Goal: Transaction & Acquisition: Book appointment/travel/reservation

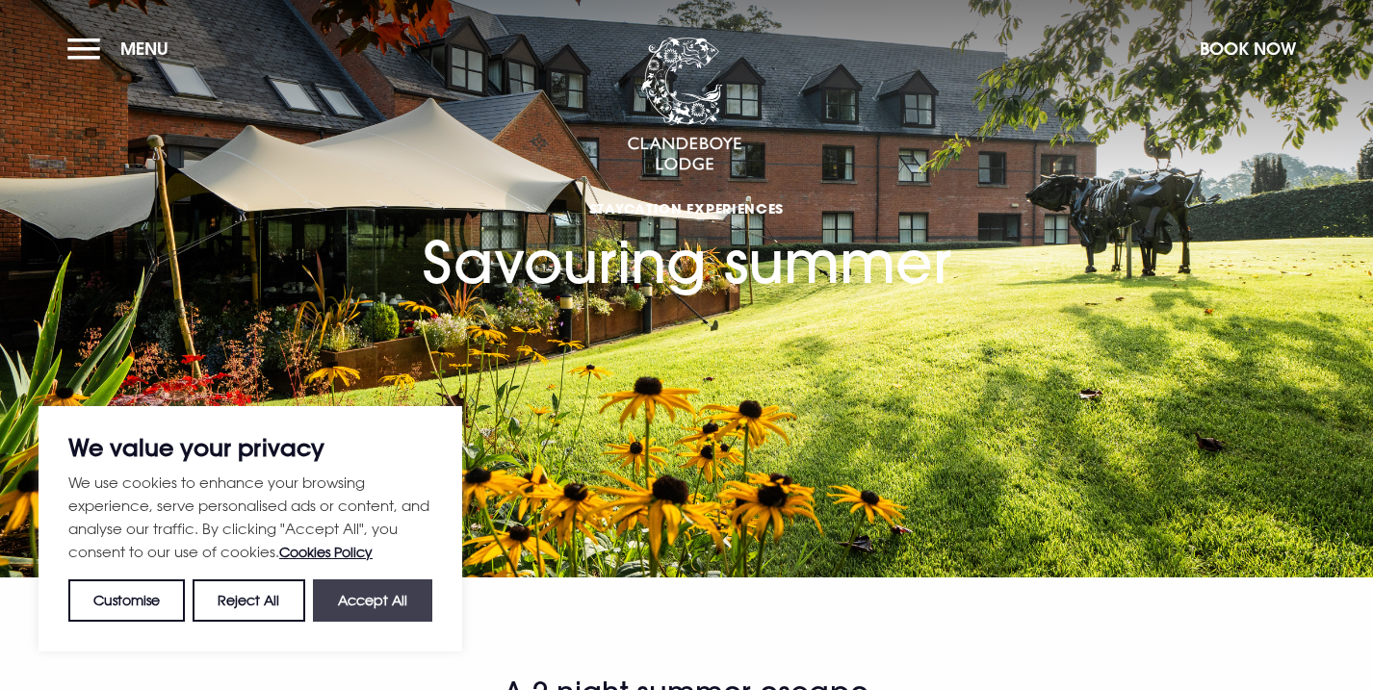
click at [357, 599] on button "Accept All" at bounding box center [372, 601] width 119 height 42
checkbox input "true"
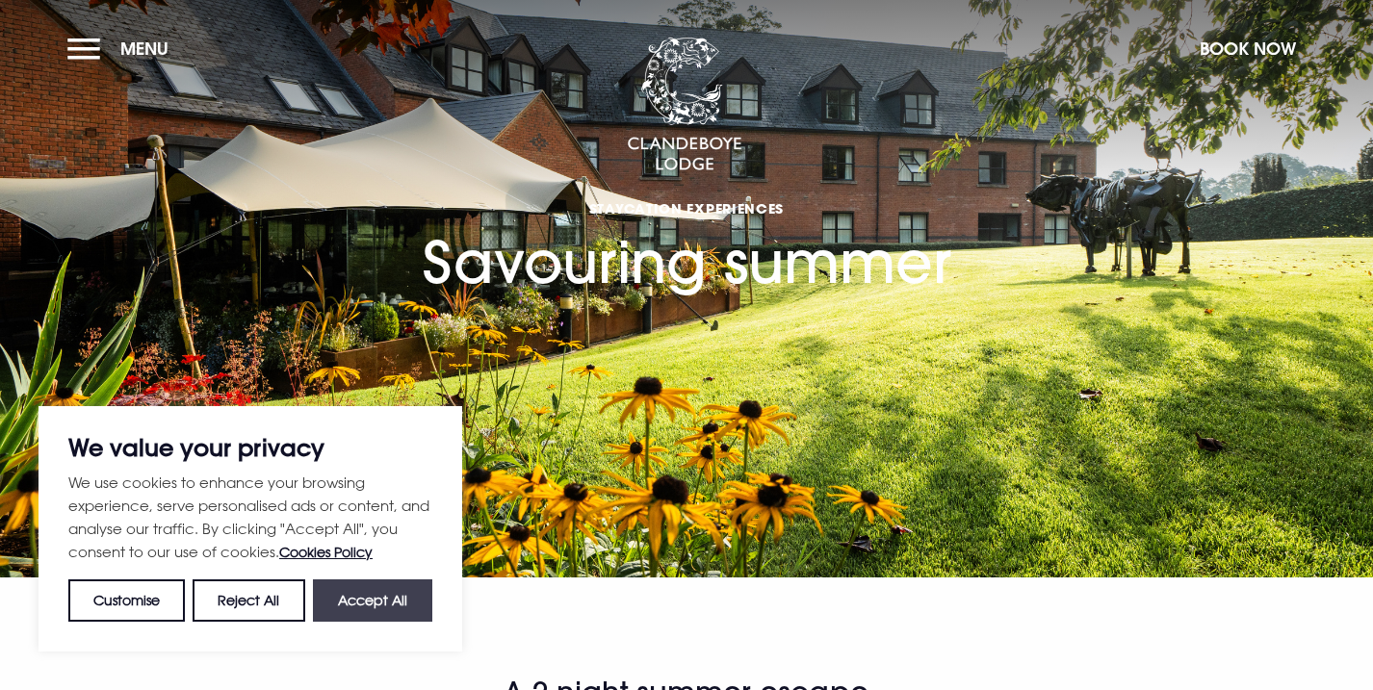
checkbox input "true"
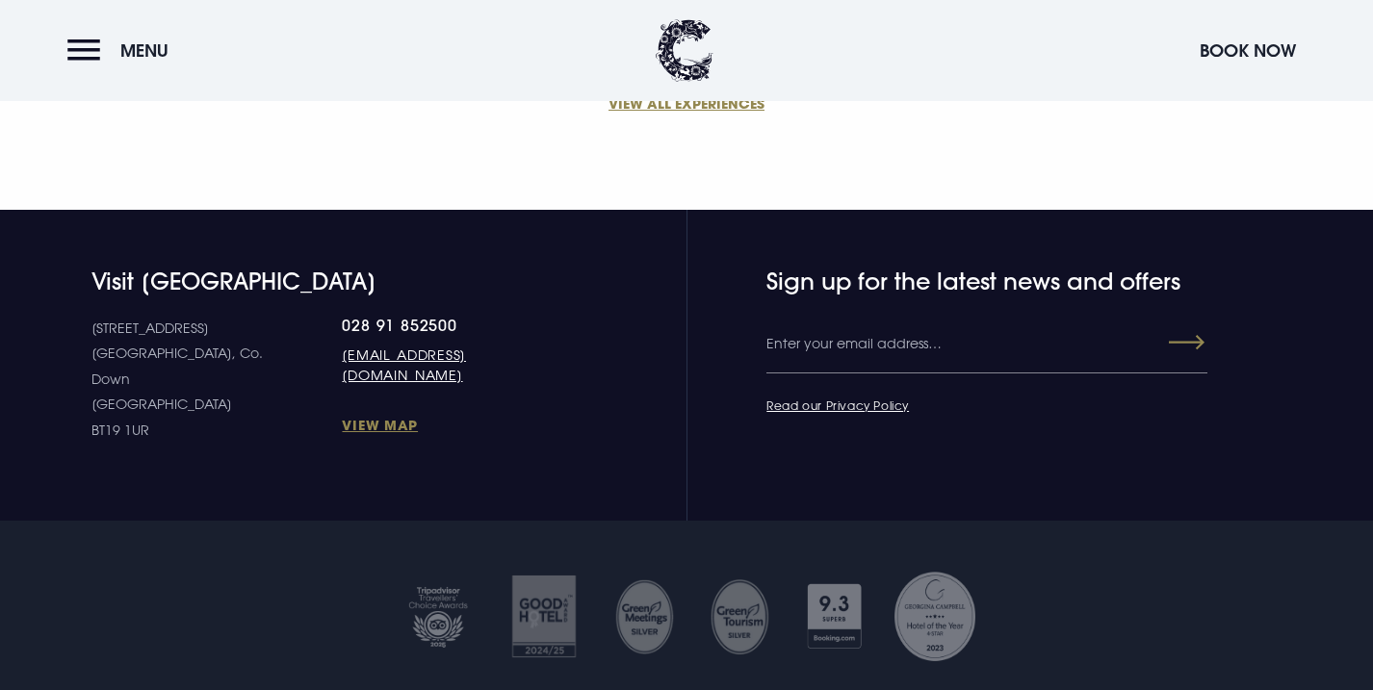
scroll to position [1905, 0]
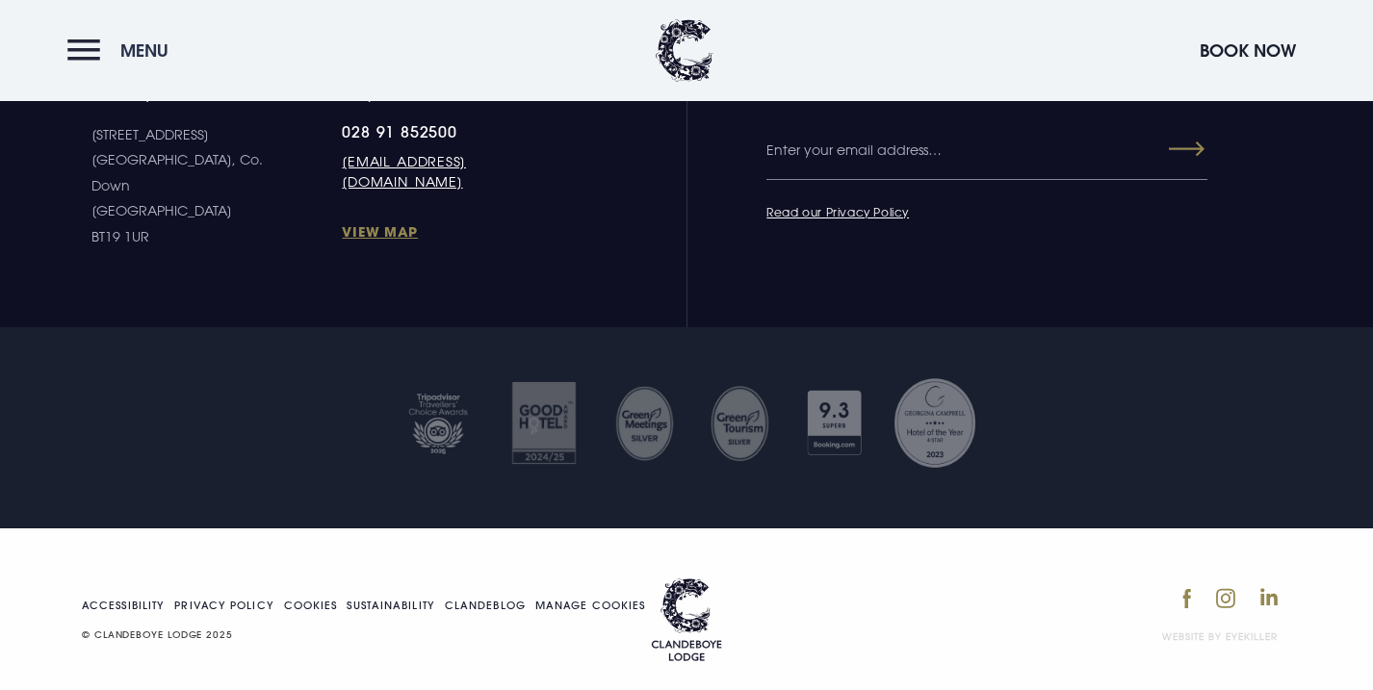
click at [87, 47] on button "Menu" at bounding box center [122, 50] width 111 height 41
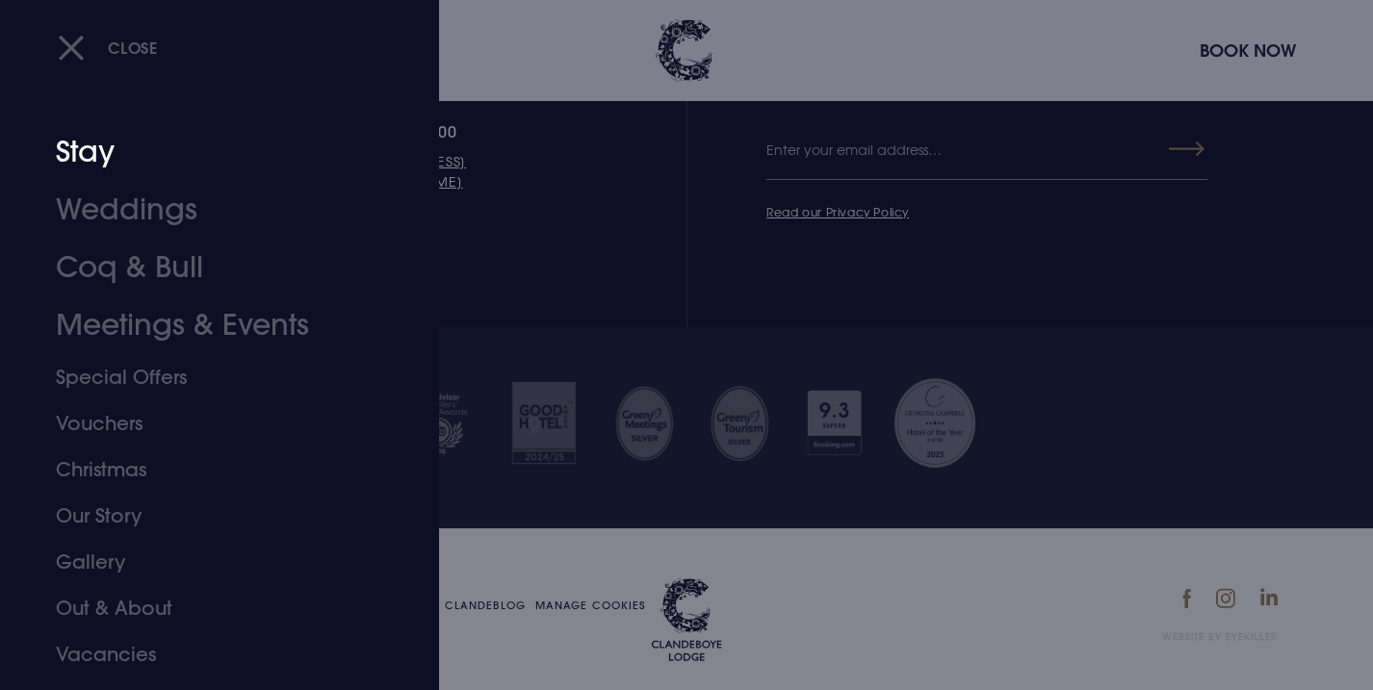
click at [83, 142] on link "Stay" at bounding box center [208, 152] width 304 height 58
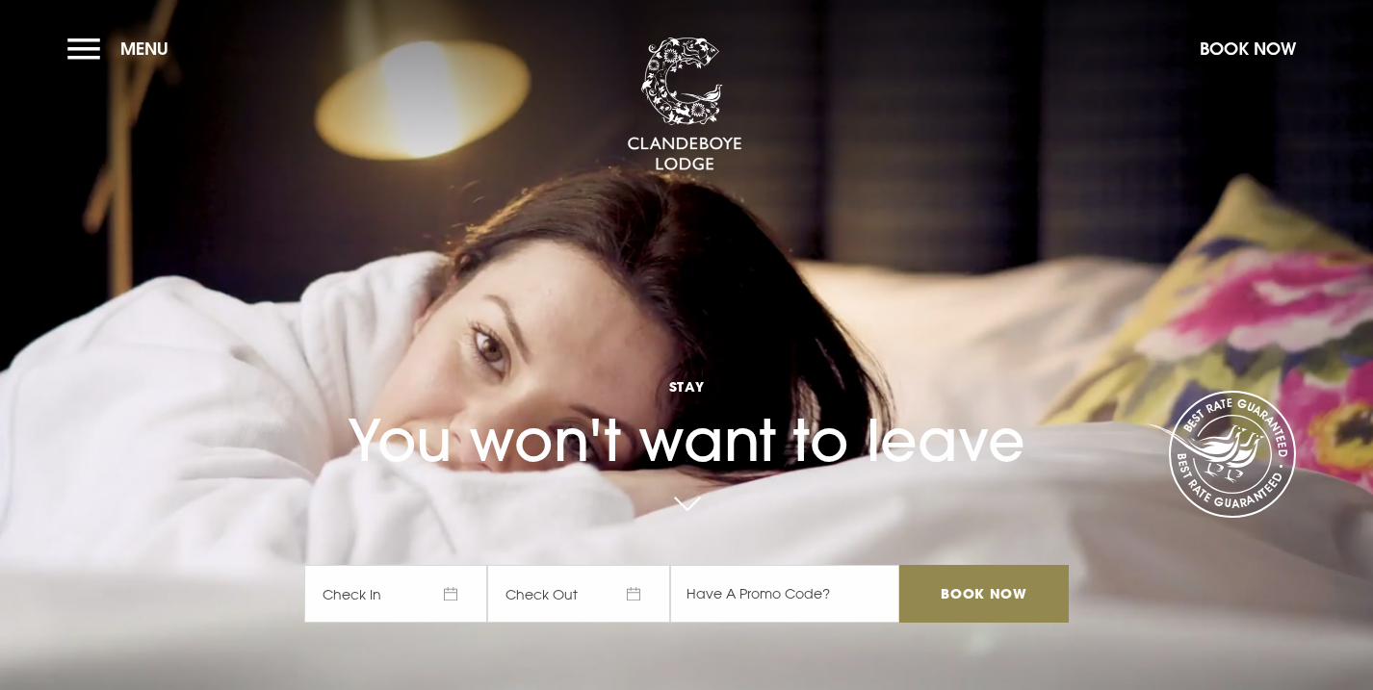
click at [451, 593] on span "Check In" at bounding box center [395, 594] width 183 height 58
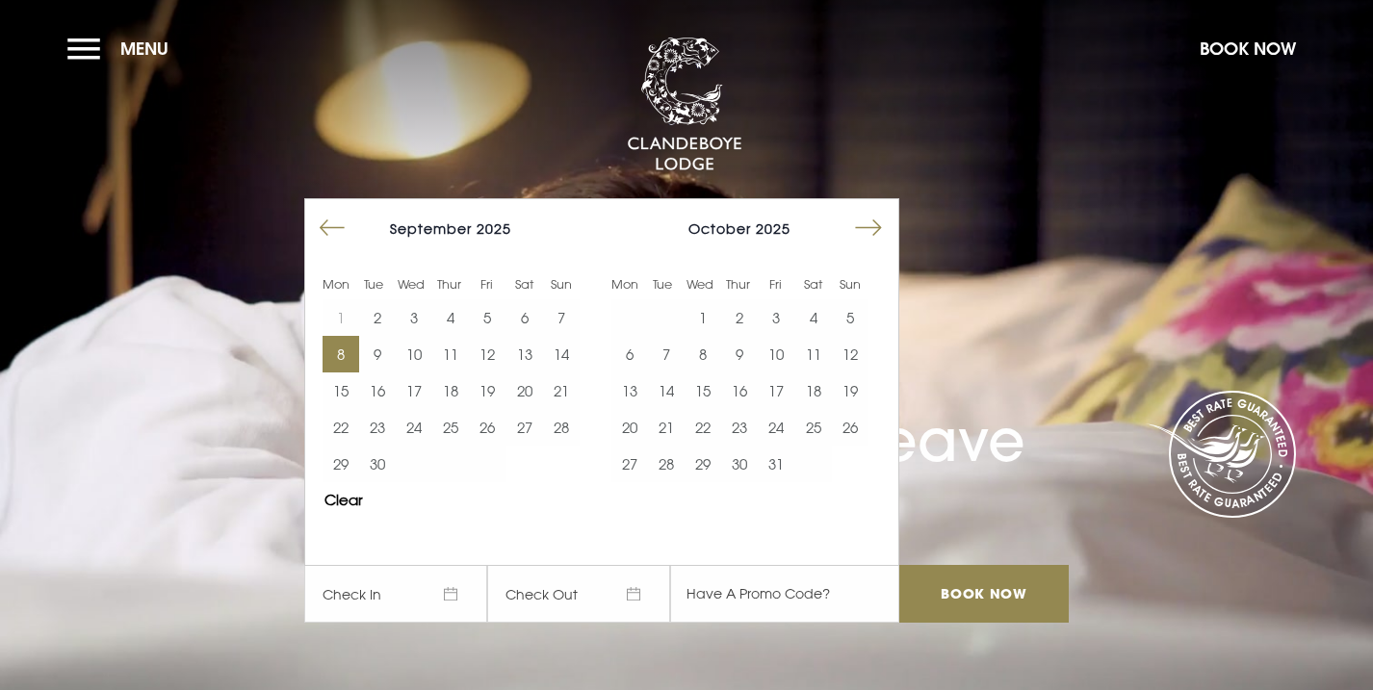
click at [340, 354] on button "8" at bounding box center [340, 354] width 37 height 37
click at [494, 353] on button "12" at bounding box center [487, 354] width 37 height 37
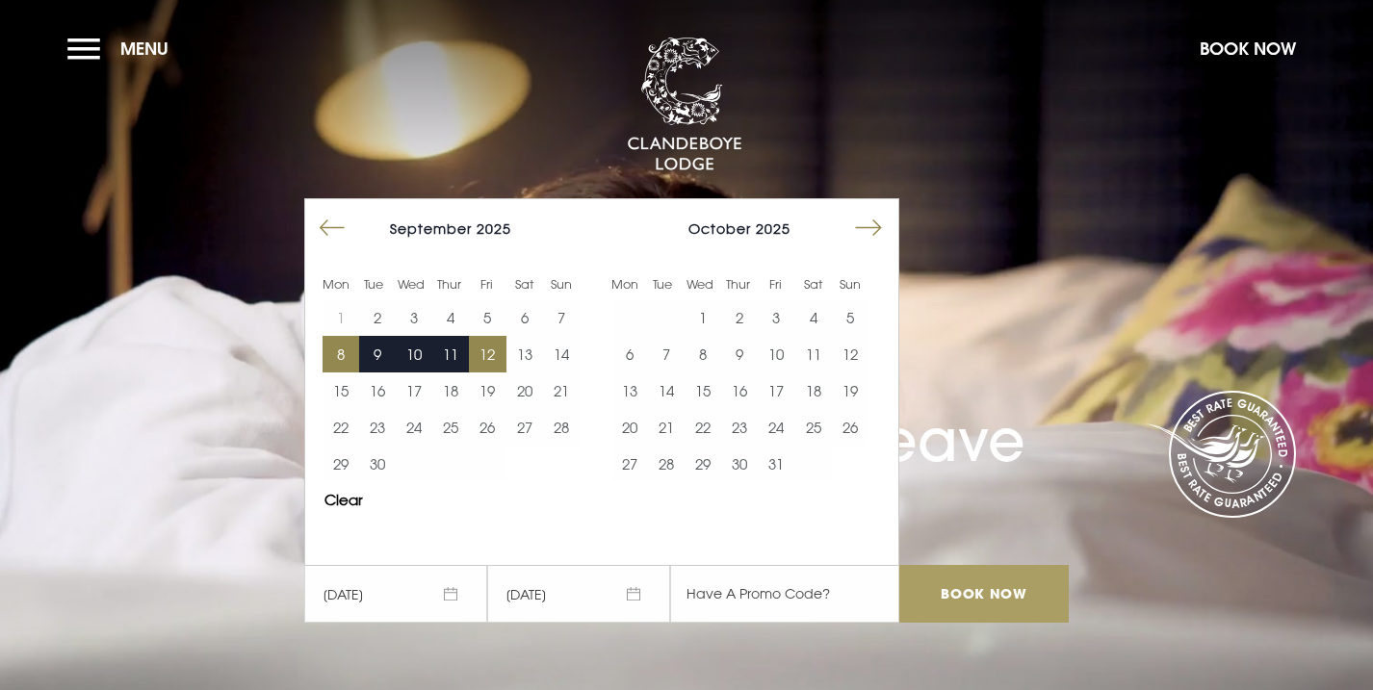
click at [1000, 591] on input "Book Now" at bounding box center [983, 594] width 169 height 58
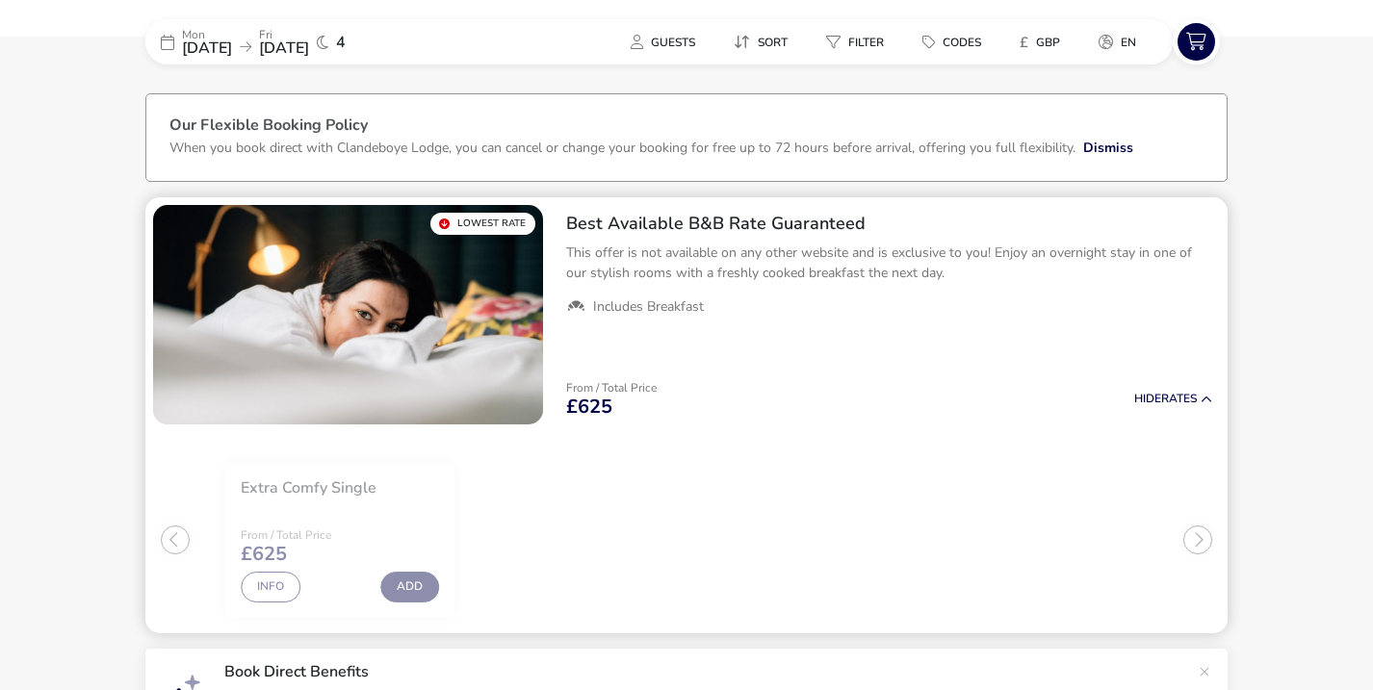
scroll to position [60, 0]
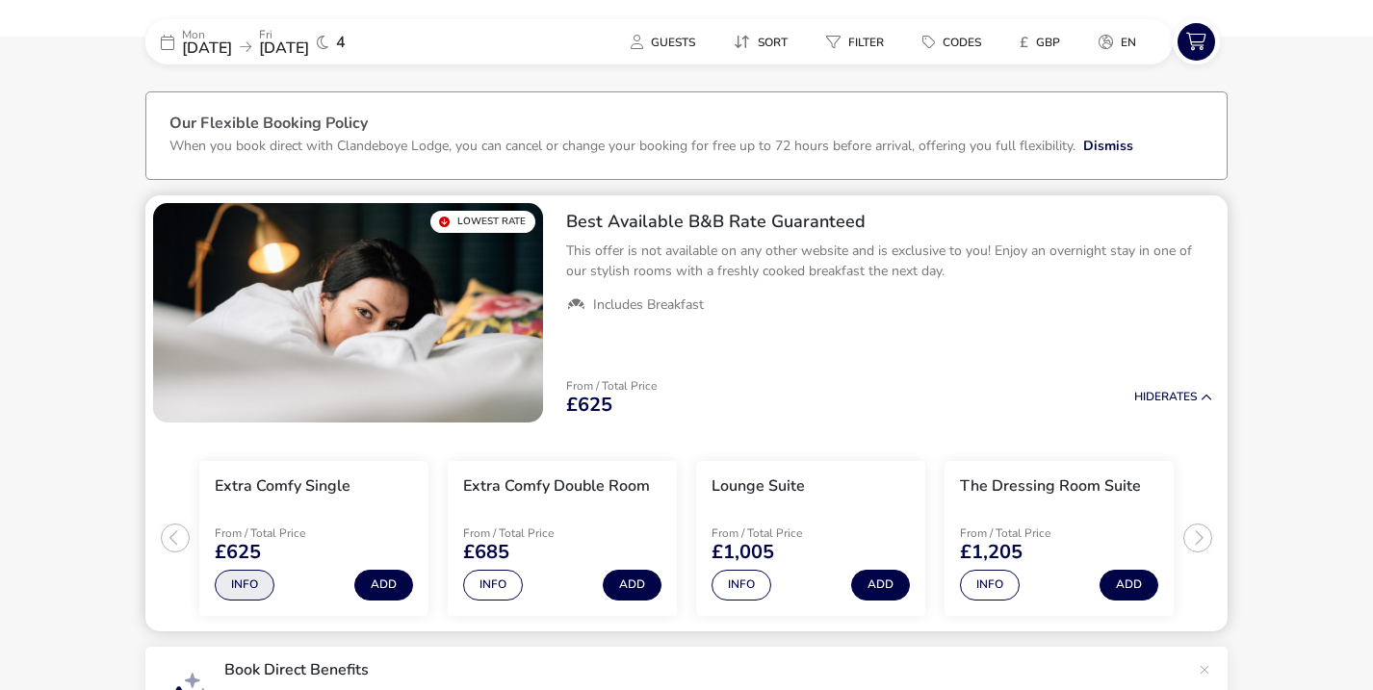
click at [248, 587] on button "Info" at bounding box center [245, 585] width 60 height 31
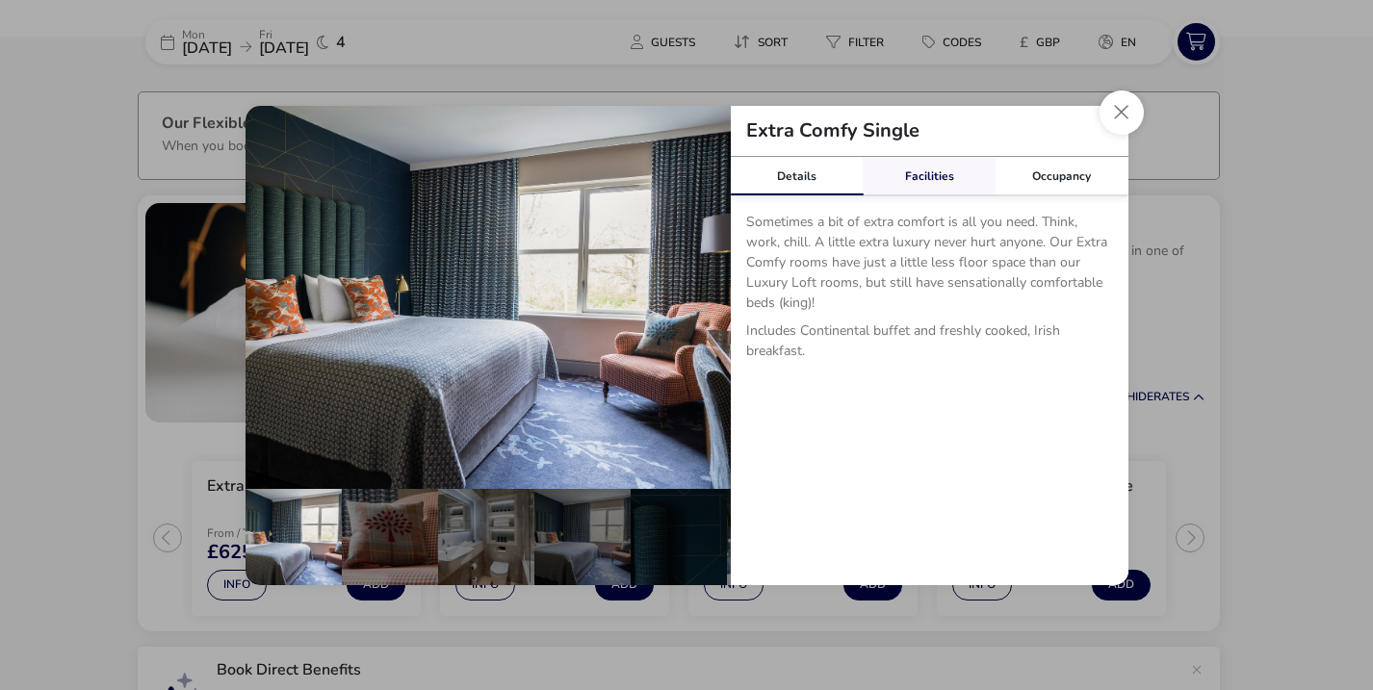
click at [927, 180] on link "Facilities" at bounding box center [929, 176] width 133 height 39
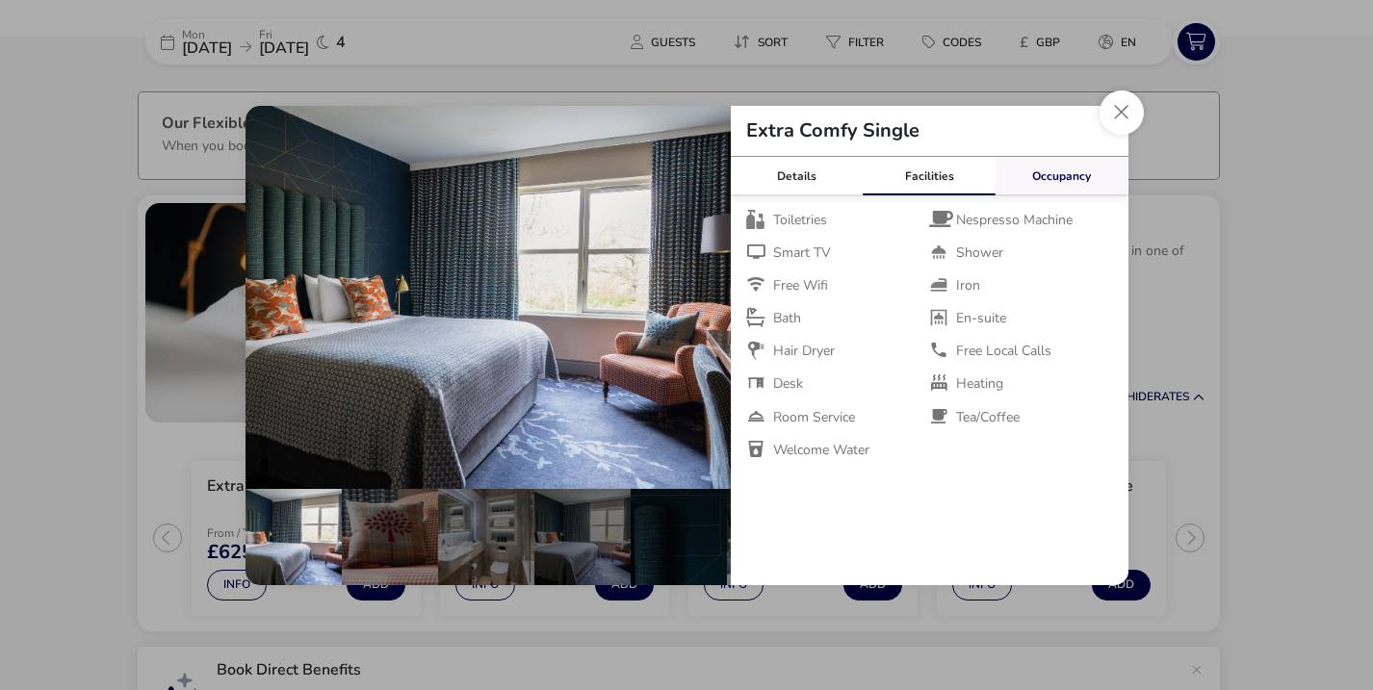
click at [1044, 174] on link "Occupancy" at bounding box center [1061, 176] width 133 height 39
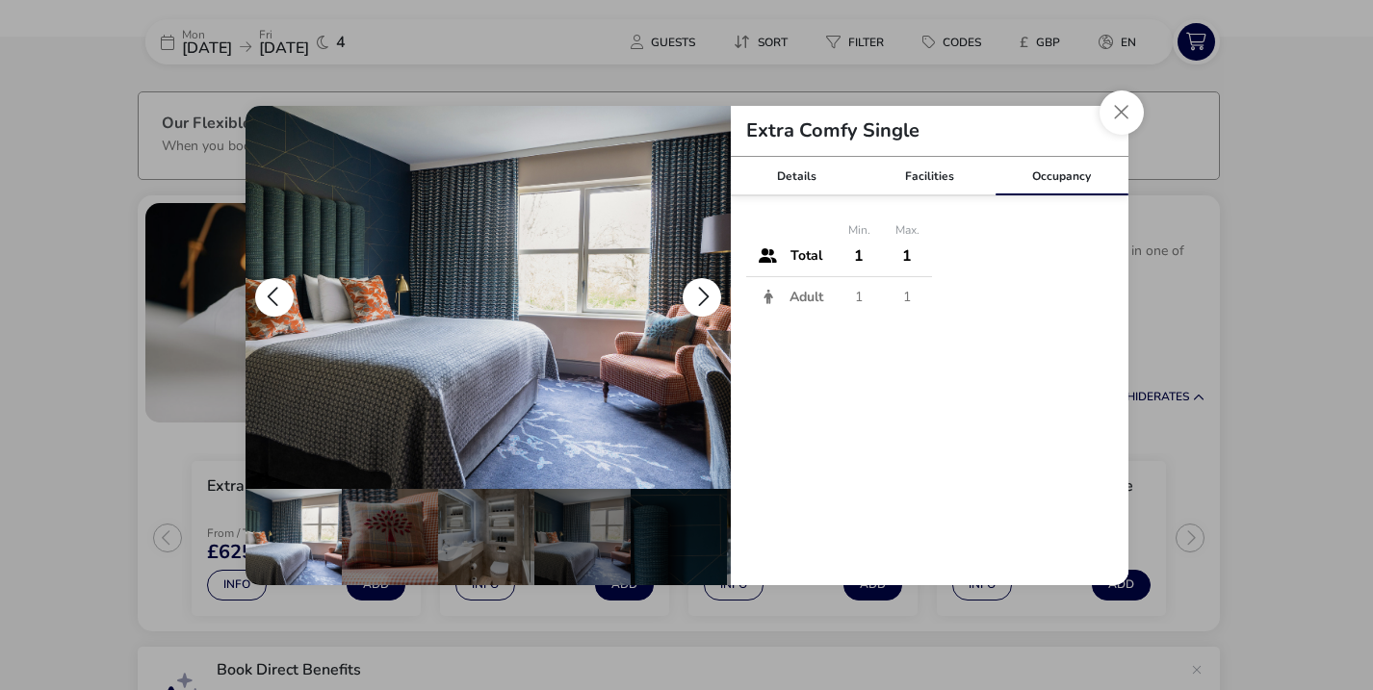
click at [625, 357] on img "details" at bounding box center [487, 297] width 485 height 383
click at [1122, 112] on button "Close dialog" at bounding box center [1121, 112] width 44 height 44
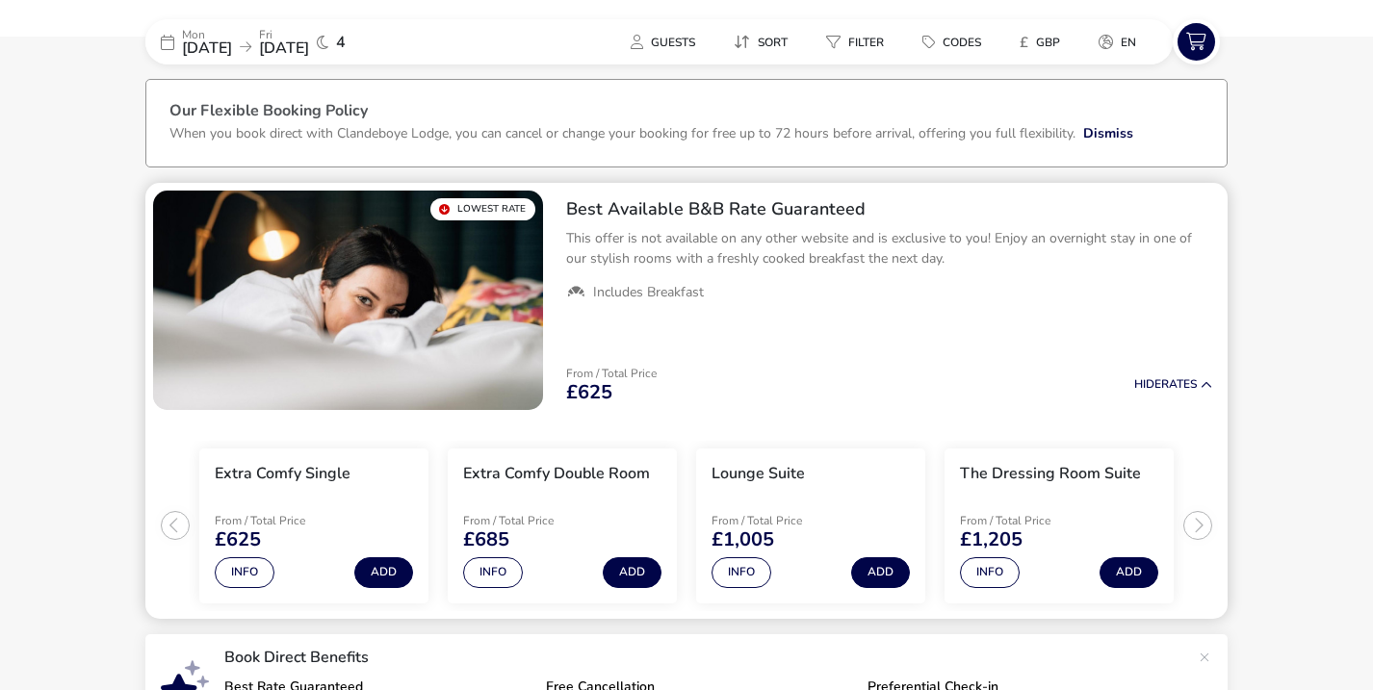
scroll to position [77, 0]
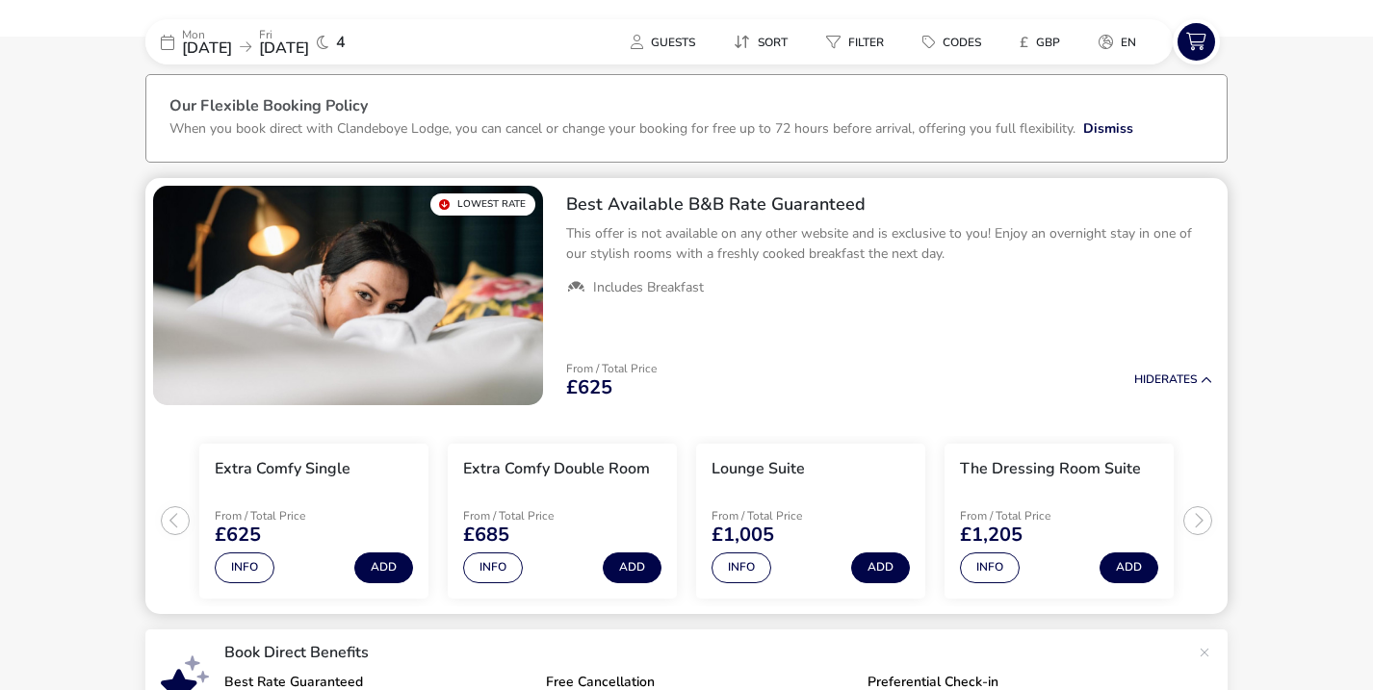
click at [1197, 519] on ul "Extra Comfy Single From / Total Price £625 Info Add Extra Comfy Double Room Fro…" at bounding box center [686, 513] width 1082 height 201
click at [1200, 39] on icon at bounding box center [1196, 42] width 38 height 38
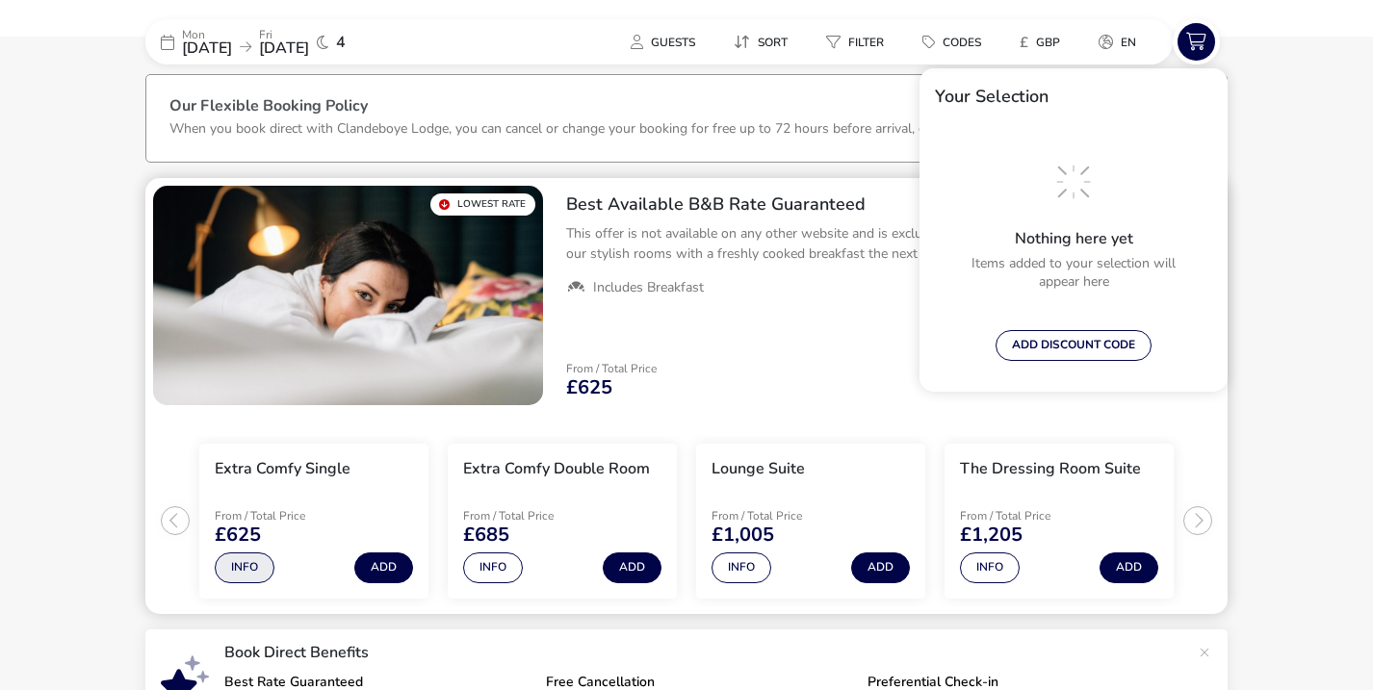
click at [251, 562] on button "Info" at bounding box center [245, 568] width 60 height 31
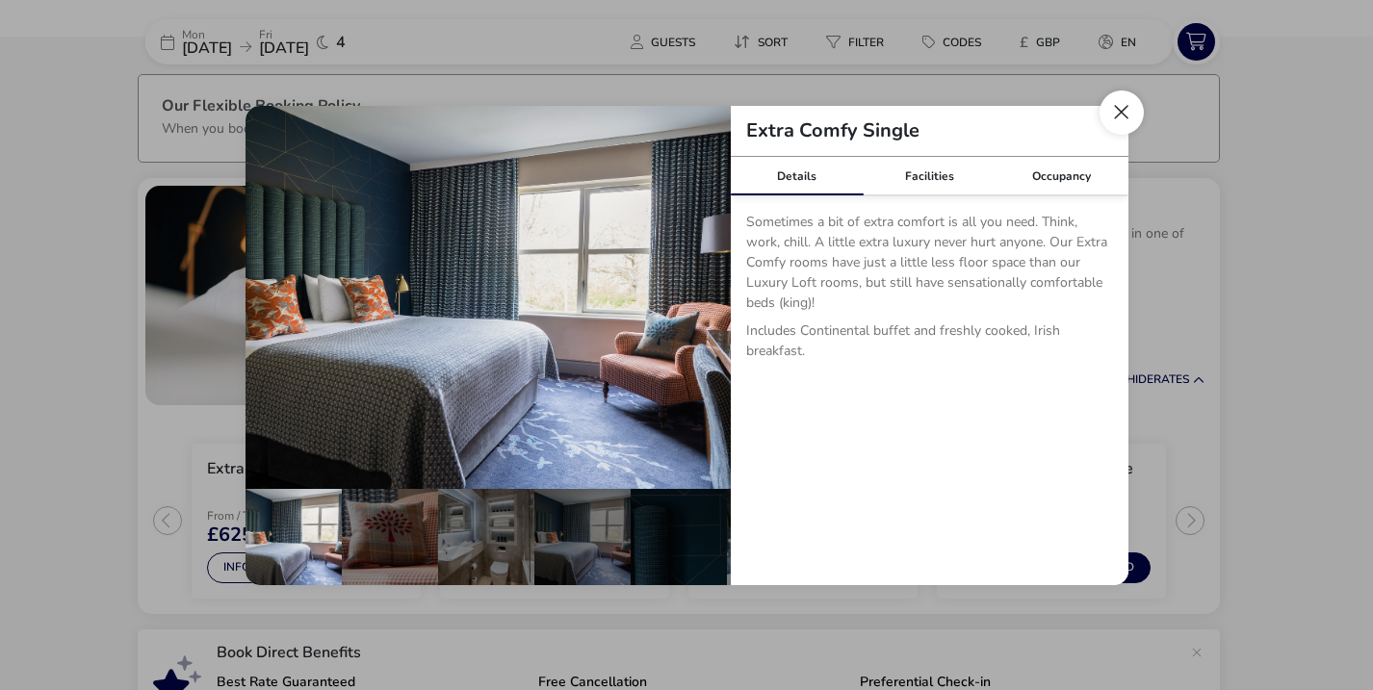
click at [1126, 113] on button "Close dialog" at bounding box center [1121, 112] width 44 height 44
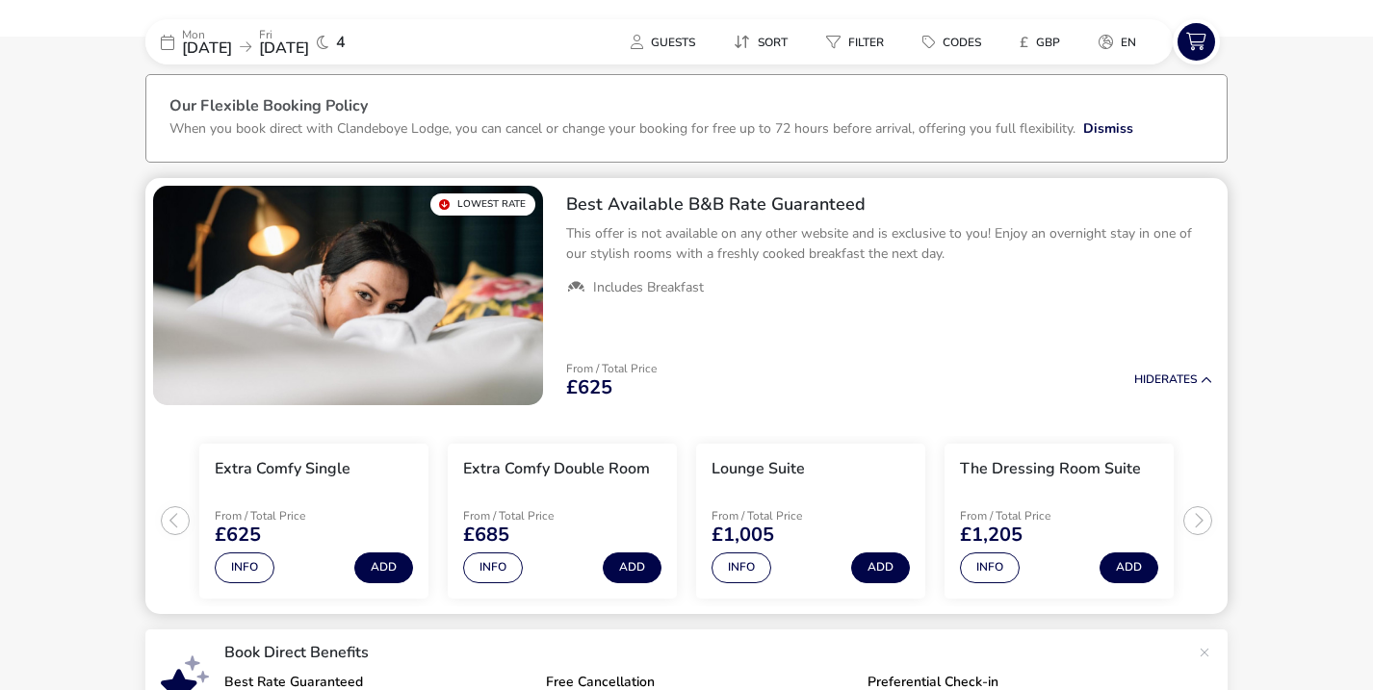
click at [342, 299] on img "1 / 1" at bounding box center [348, 295] width 390 height 219
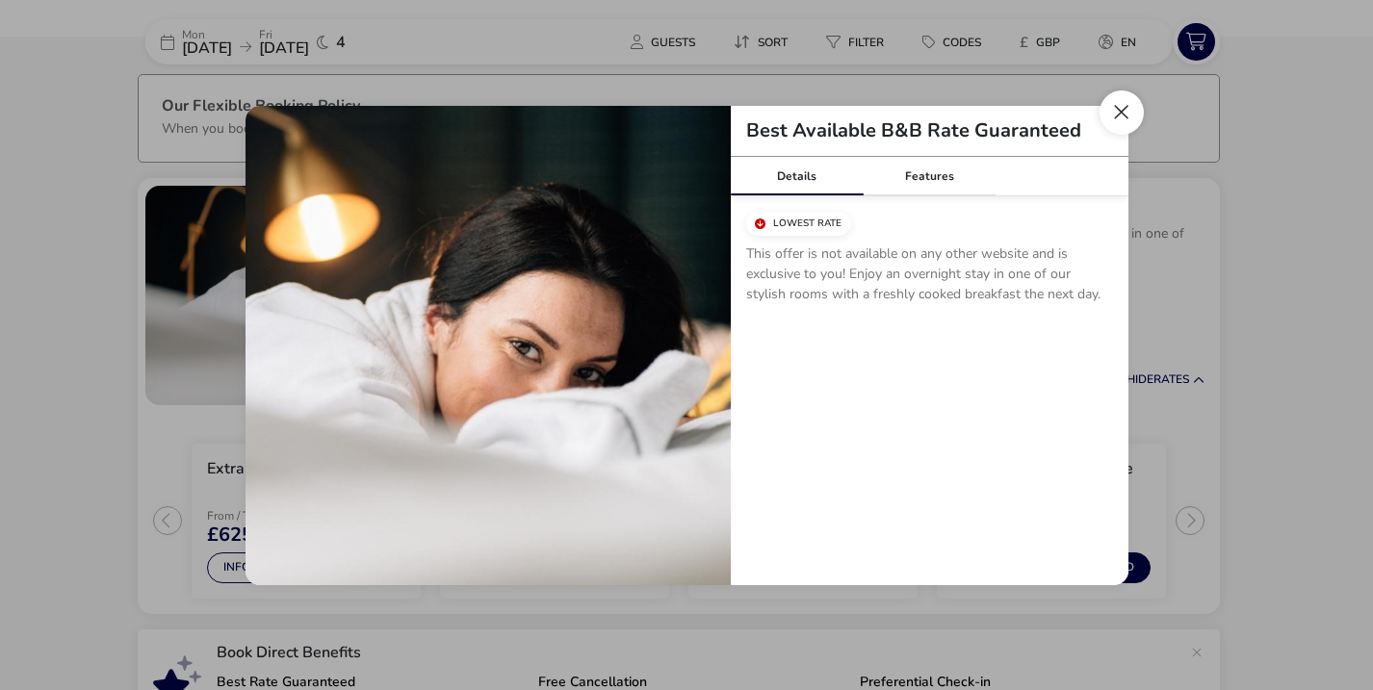
click at [1122, 109] on button "Close modal" at bounding box center [1121, 112] width 44 height 44
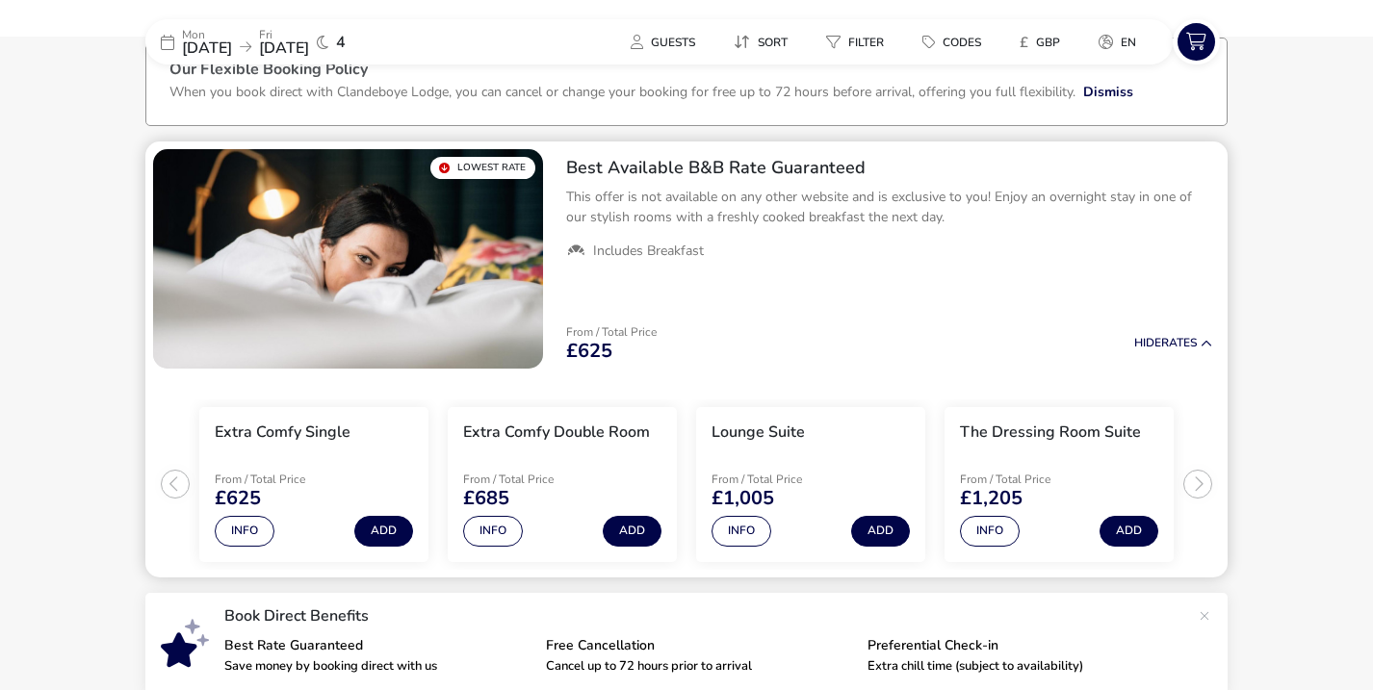
scroll to position [118, 0]
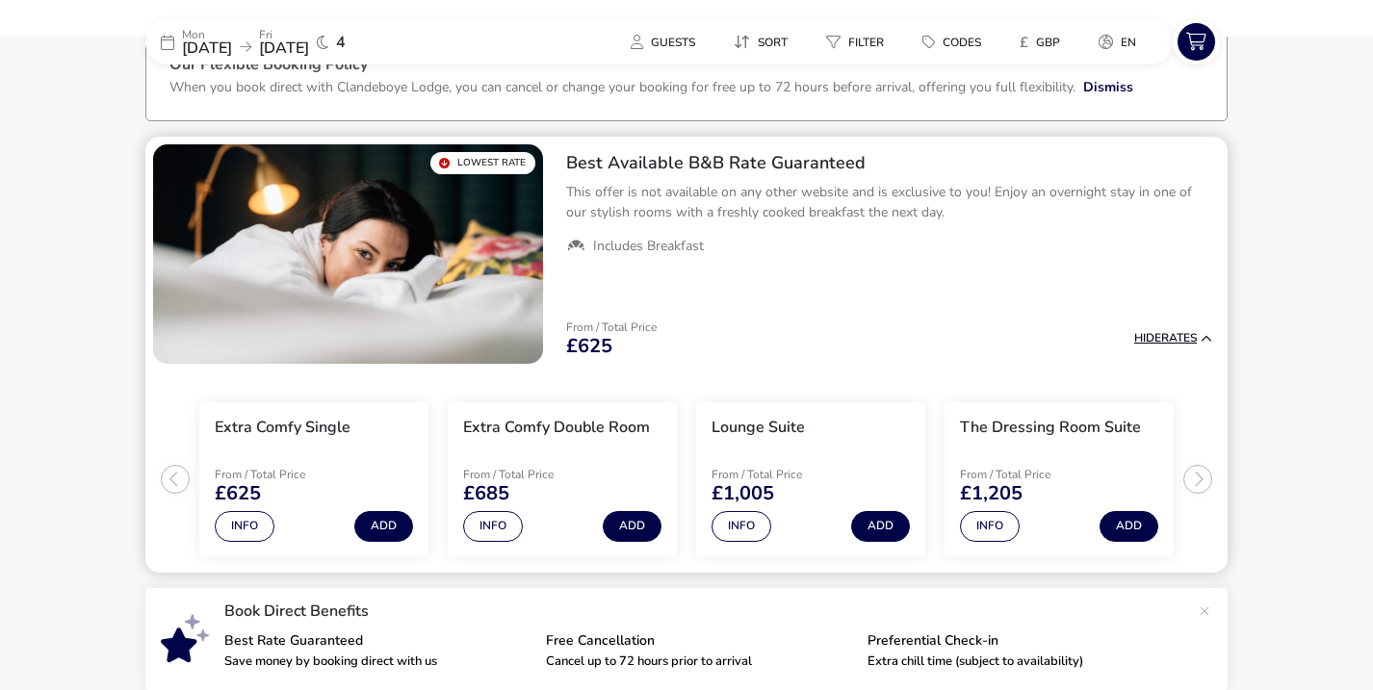
click at [1164, 336] on button "Hide Rates" at bounding box center [1173, 338] width 78 height 13
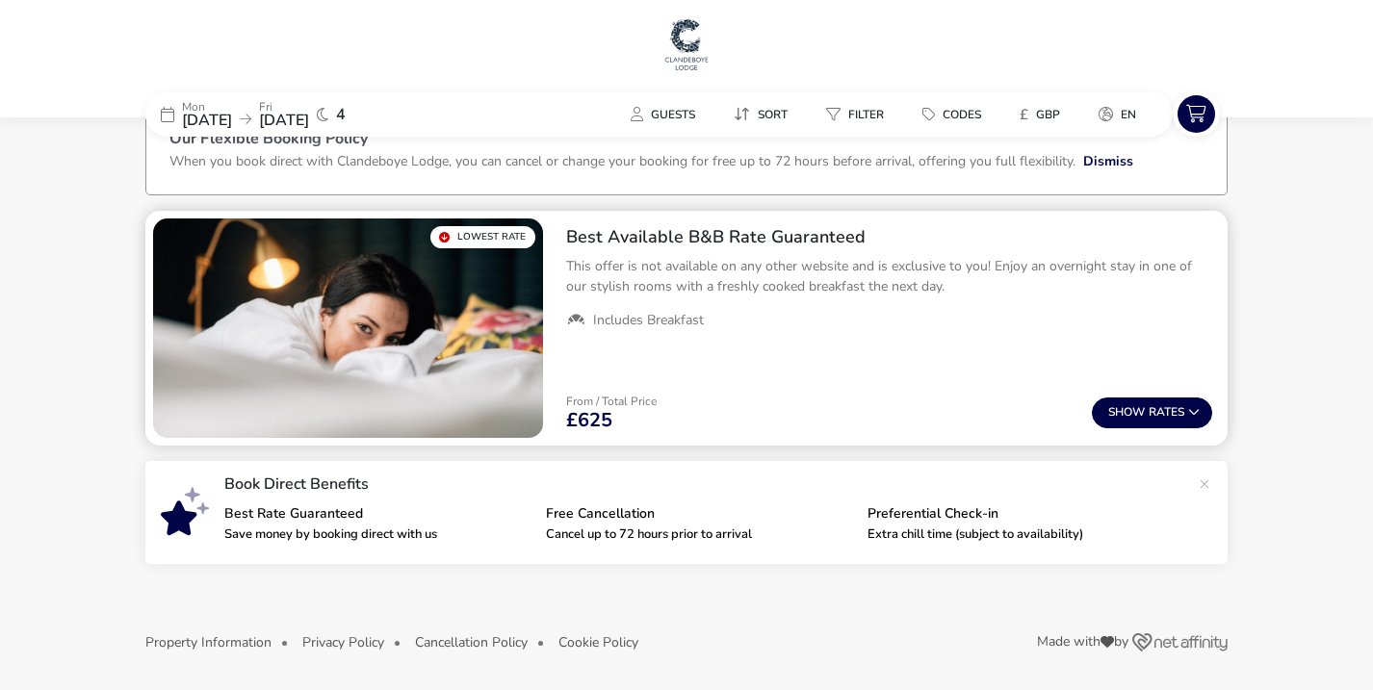
scroll to position [0, 0]
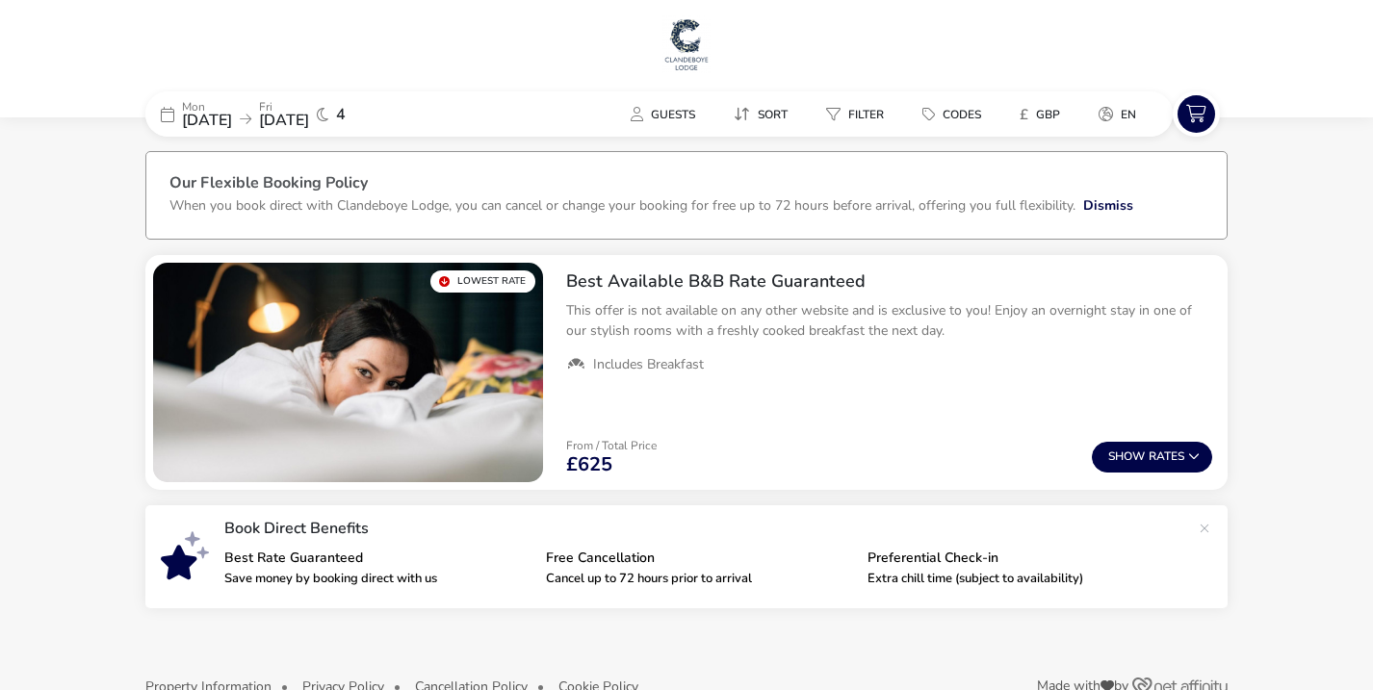
click at [309, 114] on span "12 Sep 2025" at bounding box center [284, 120] width 50 height 21
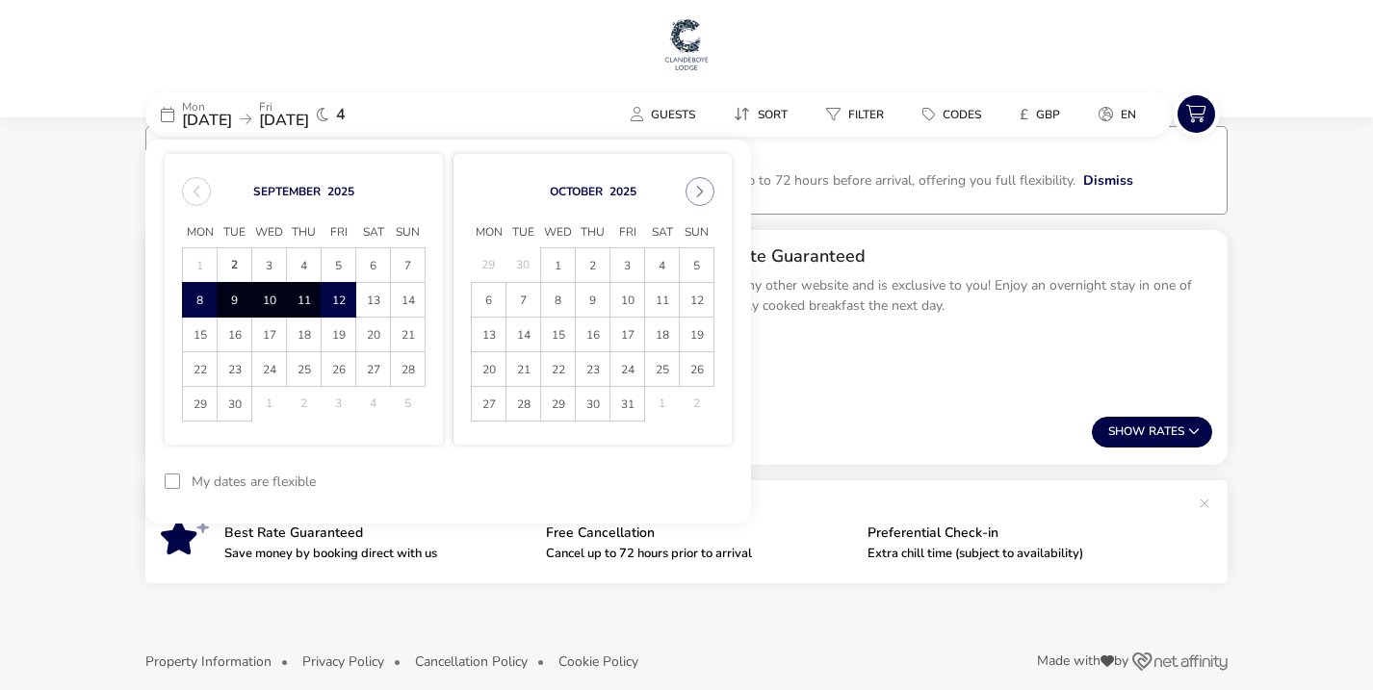
scroll to position [44, 0]
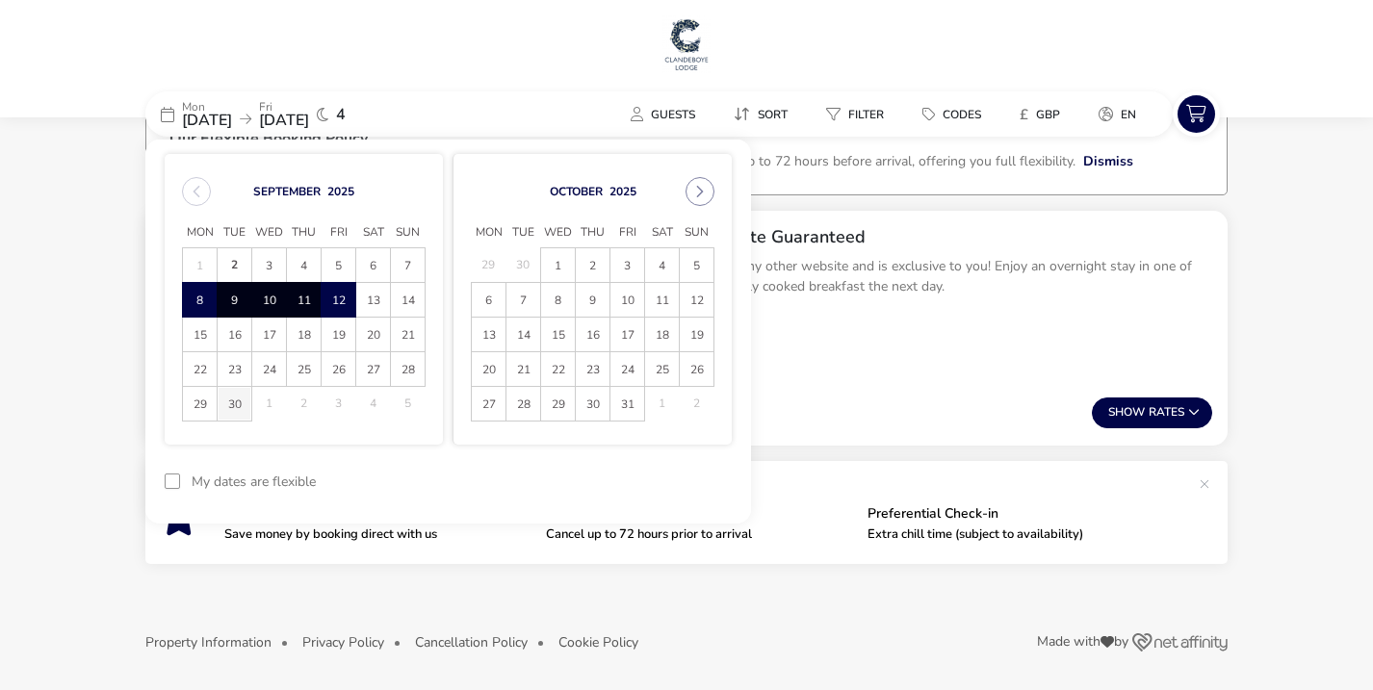
click at [235, 407] on span "30" at bounding box center [235, 404] width 34 height 34
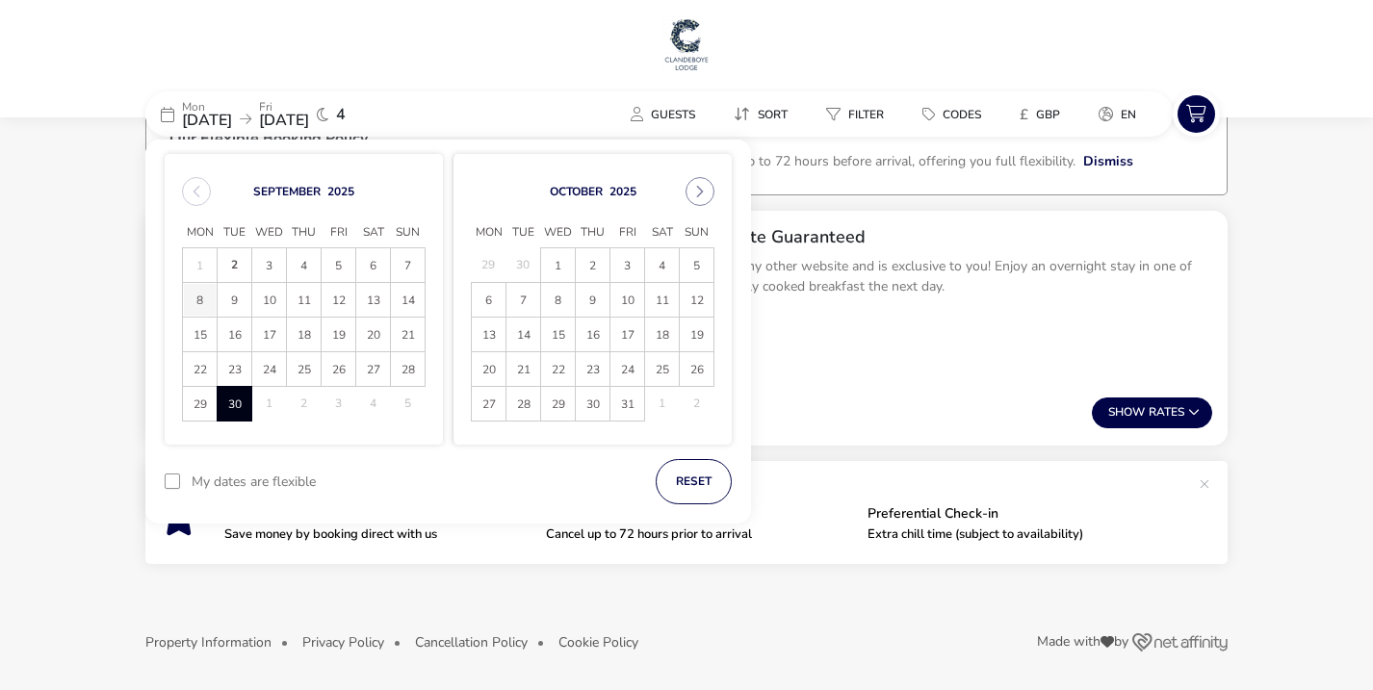
click at [198, 296] on span "8" at bounding box center [200, 300] width 34 height 34
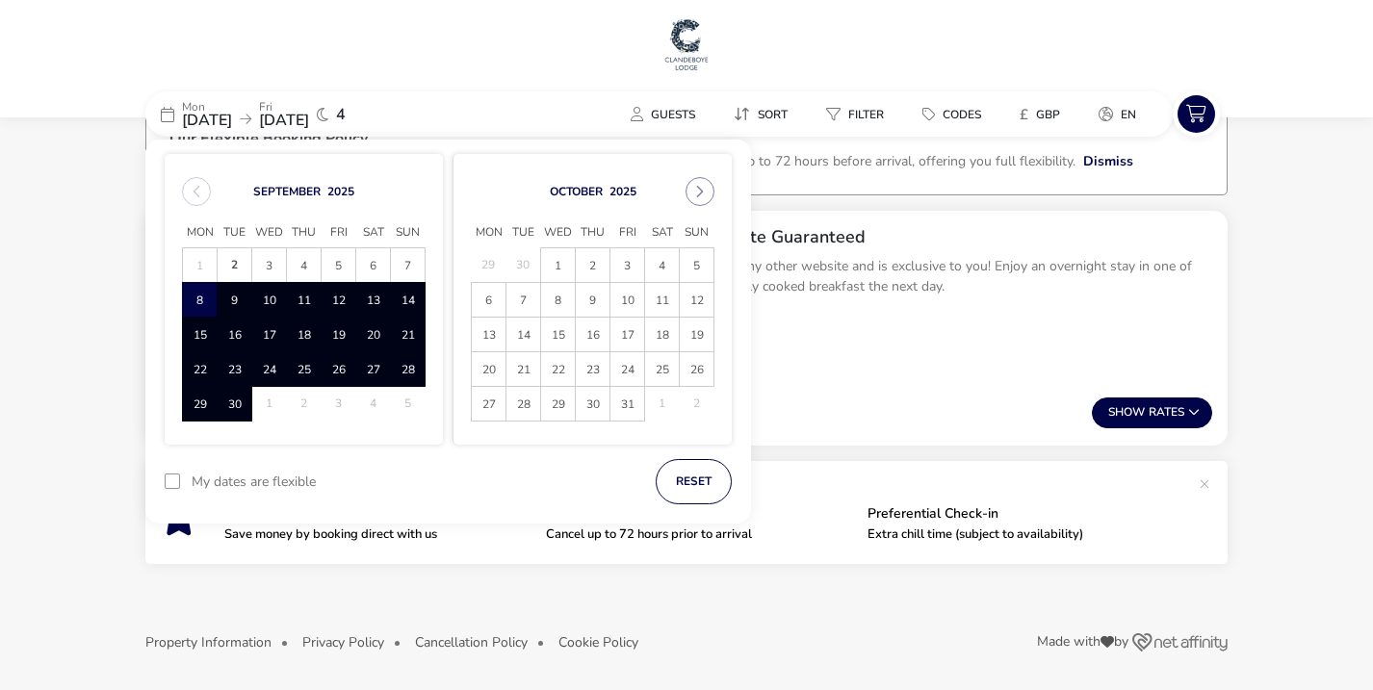
click at [233, 400] on span "30" at bounding box center [235, 404] width 34 height 34
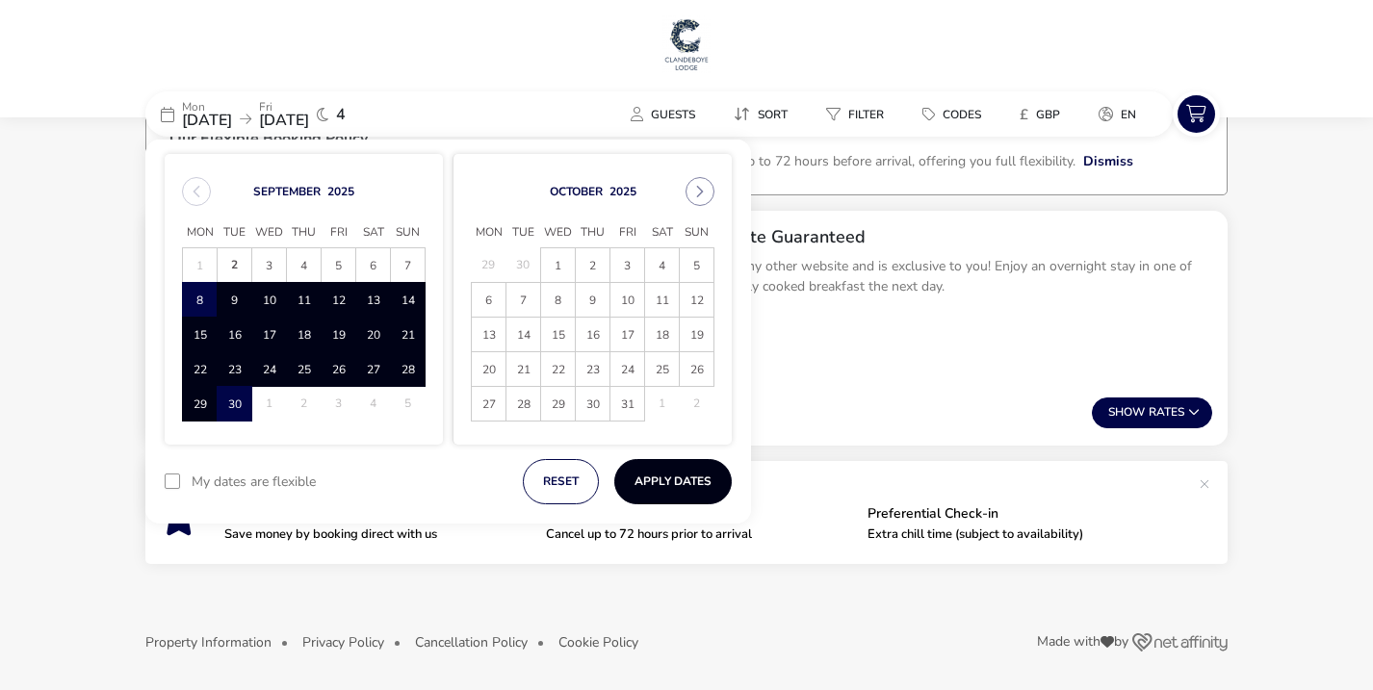
click at [678, 480] on button "Apply Dates" at bounding box center [672, 481] width 117 height 45
